Goal: Use online tool/utility: Use online tool/utility

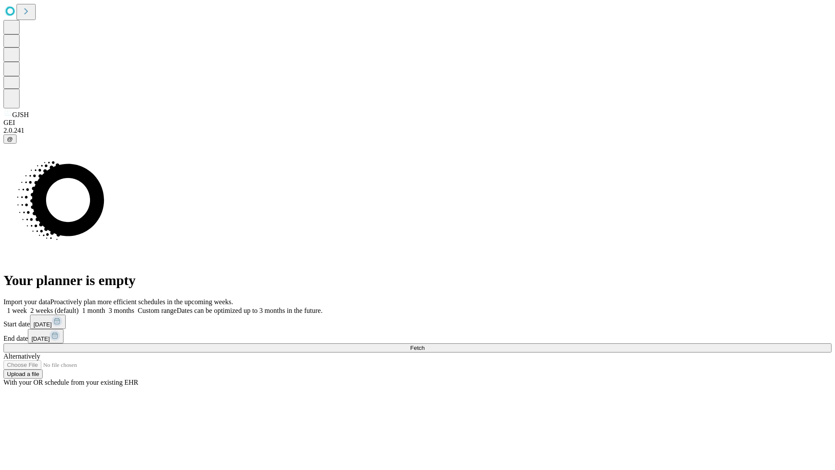
click at [425, 345] on span "Fetch" at bounding box center [417, 348] width 14 height 7
